Goal: Check status: Check status

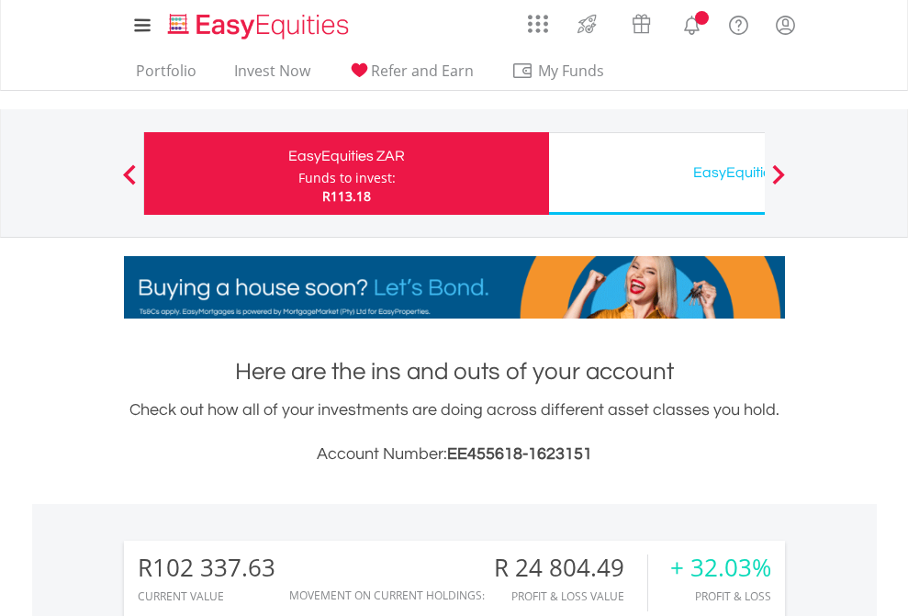
scroll to position [176, 288]
click at [298, 173] on div "Funds to invest:" at bounding box center [346, 178] width 97 height 18
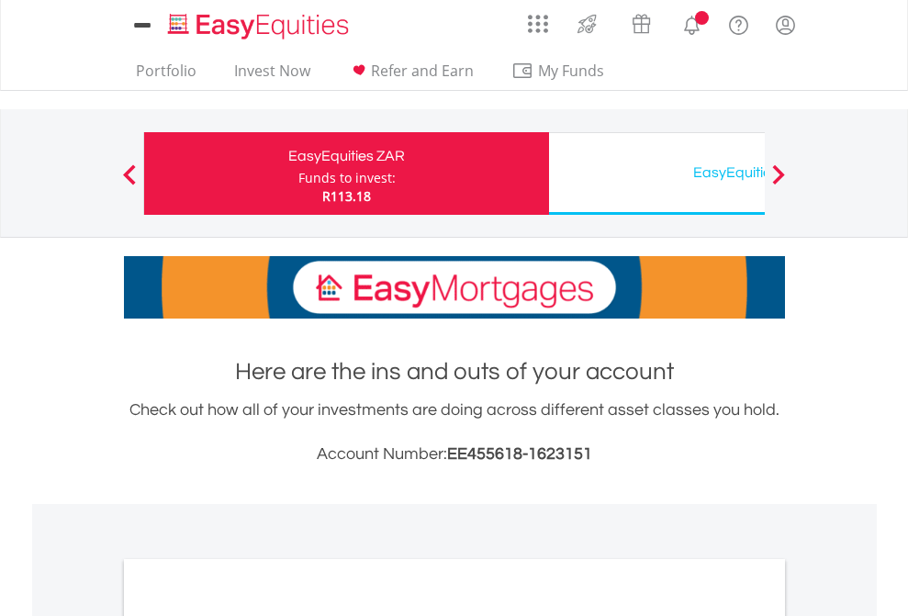
scroll to position [1481, 0]
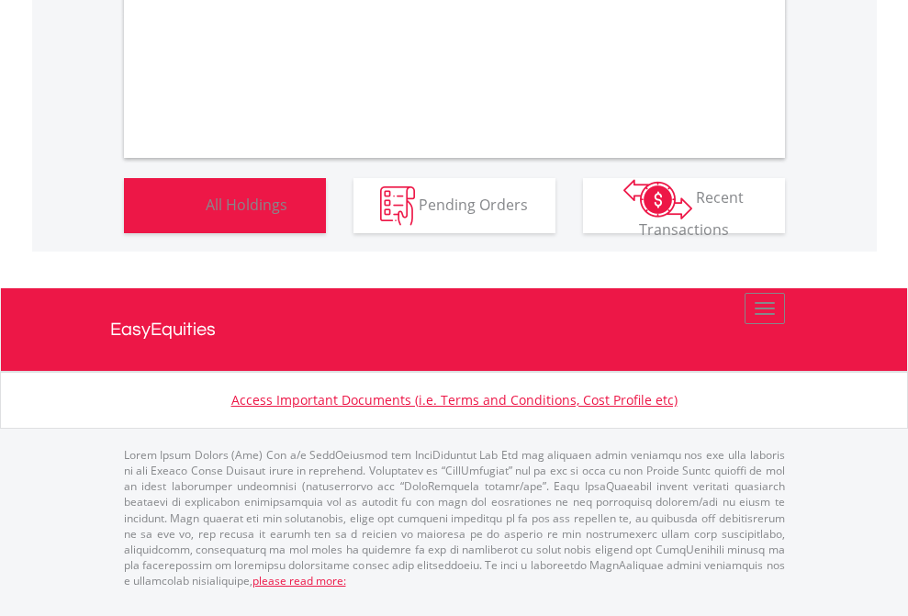
click at [206, 214] on span "All Holdings" at bounding box center [247, 204] width 82 height 20
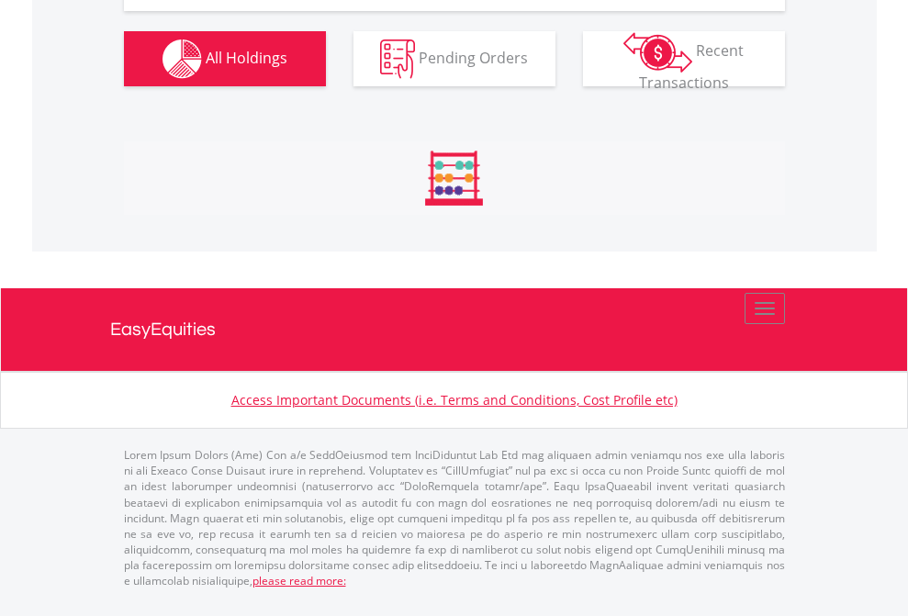
scroll to position [176, 288]
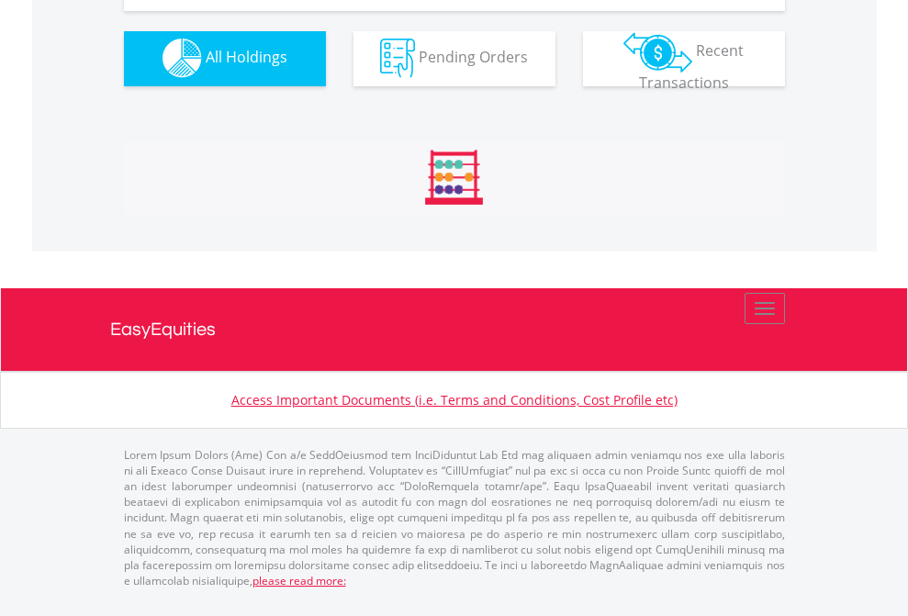
scroll to position [1817, 0]
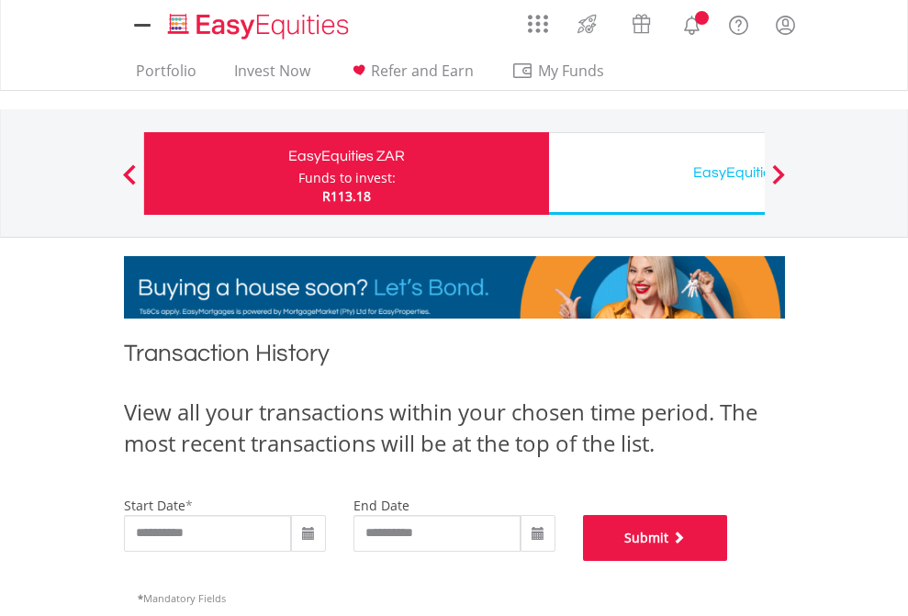
click at [728, 561] on button "Submit" at bounding box center [655, 538] width 145 height 46
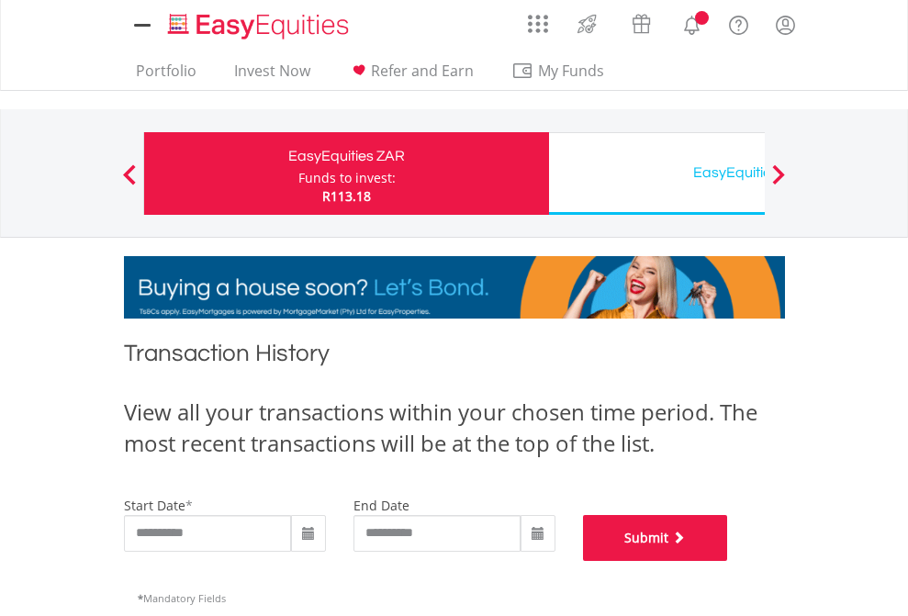
scroll to position [744, 0]
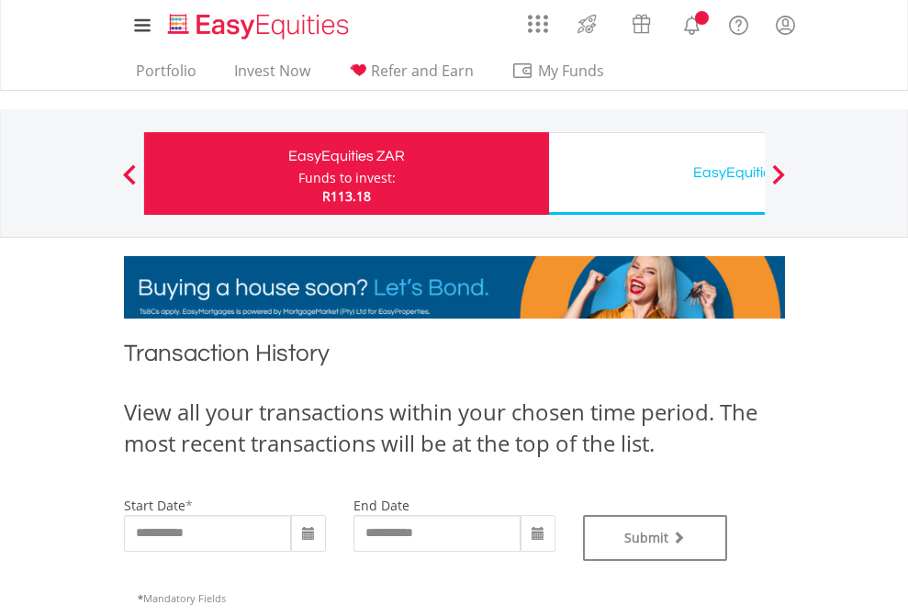
click at [656, 173] on div "EasyEquities USD" at bounding box center [751, 173] width 383 height 26
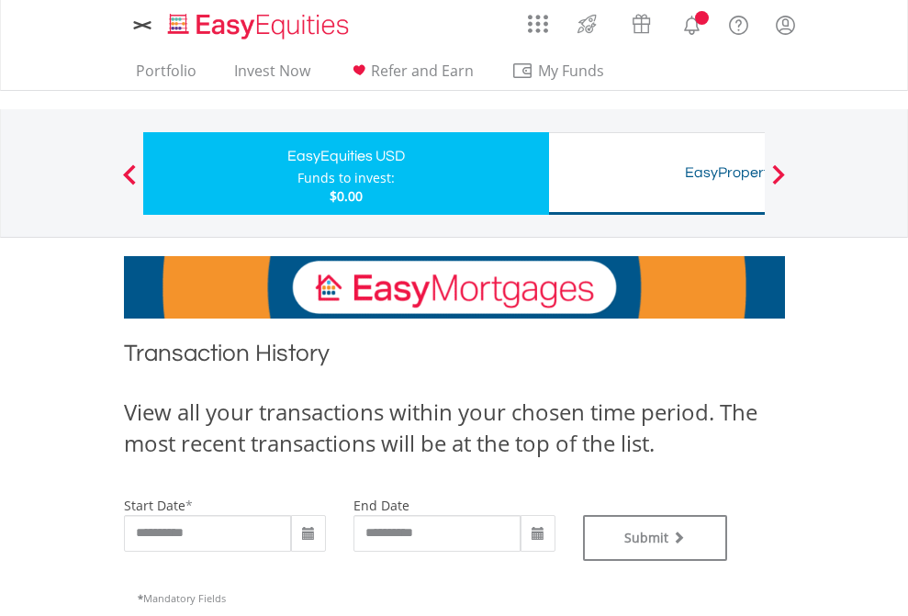
type input "**********"
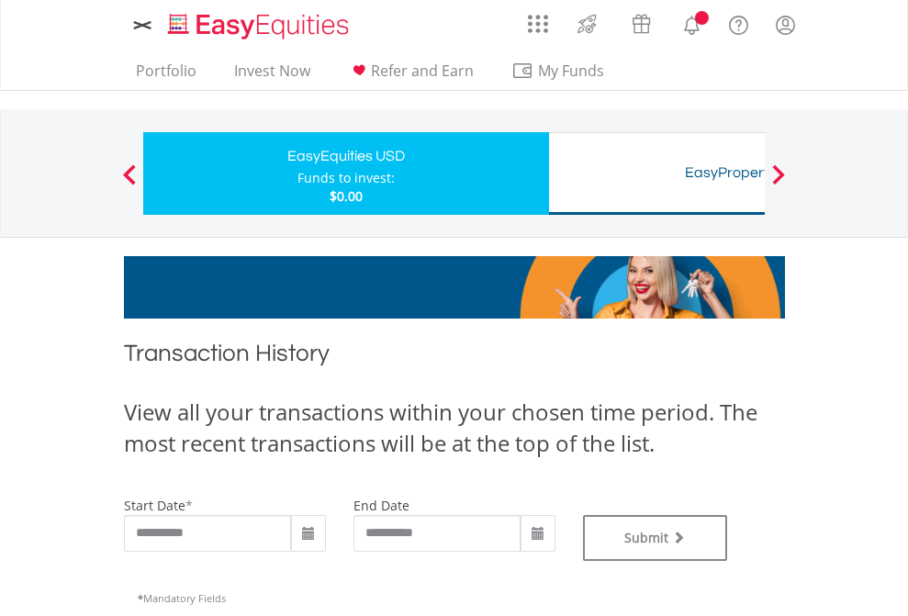
type input "**********"
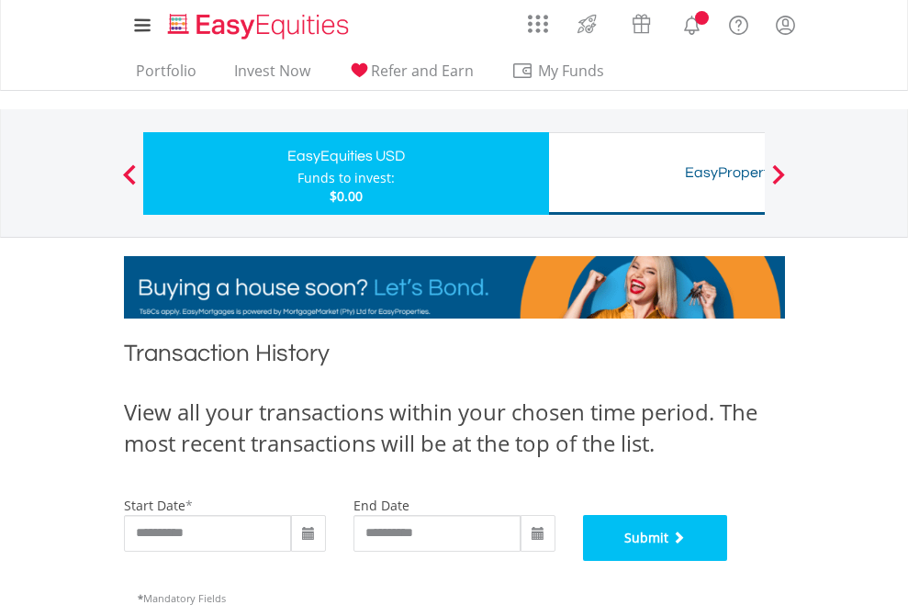
click at [728, 561] on button "Submit" at bounding box center [655, 538] width 145 height 46
